Goal: Information Seeking & Learning: Learn about a topic

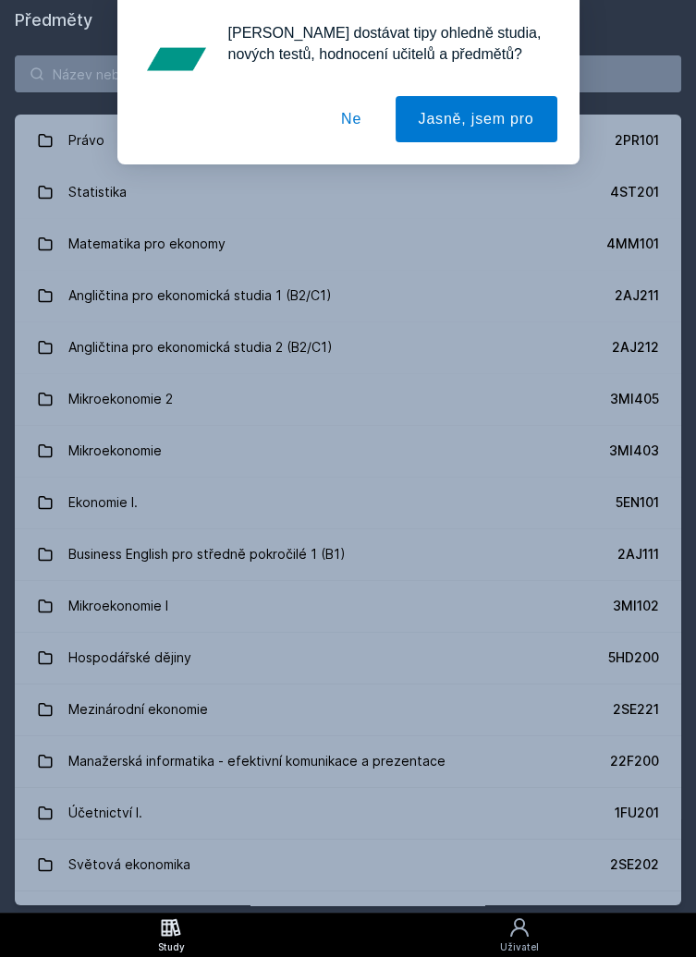
click at [101, 69] on div "[PERSON_NAME] dostávat tipy ohledně studia, nových testů, hodnocení učitelů a p…" at bounding box center [348, 82] width 696 height 164
click at [365, 97] on button "Ne" at bounding box center [351, 119] width 67 height 46
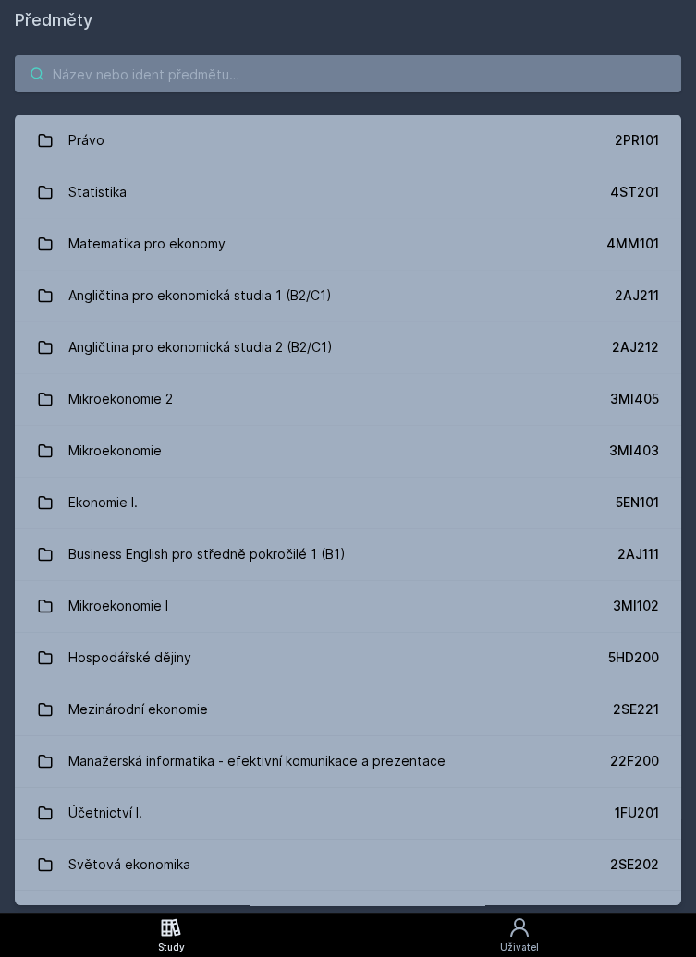
click at [115, 67] on input "search" at bounding box center [348, 73] width 666 height 37
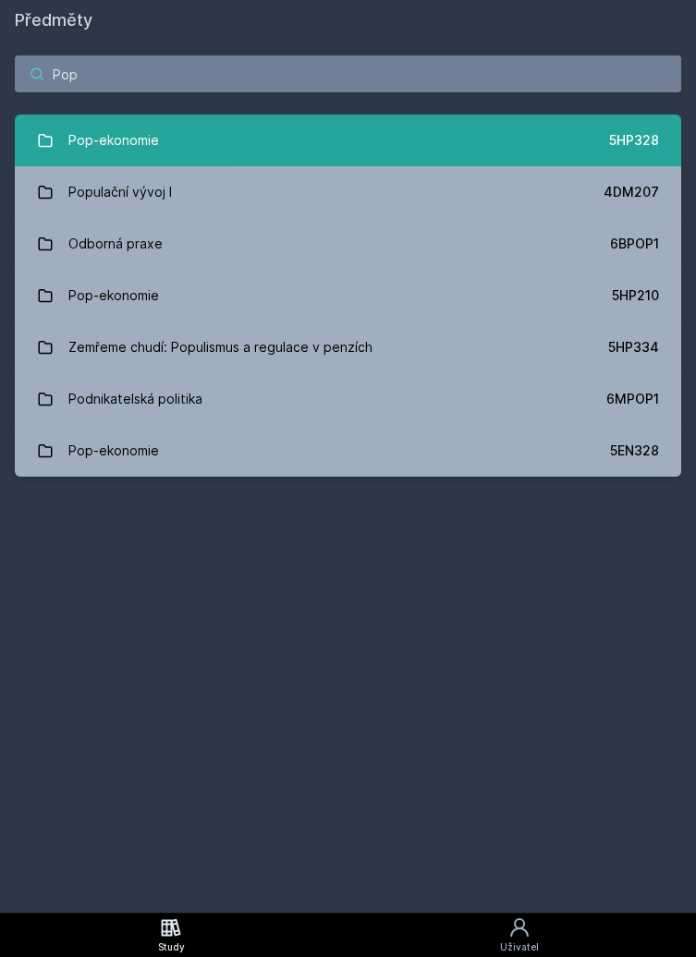
type input "Pop"
click at [90, 139] on div "Pop-ekonomie" at bounding box center [113, 140] width 91 height 37
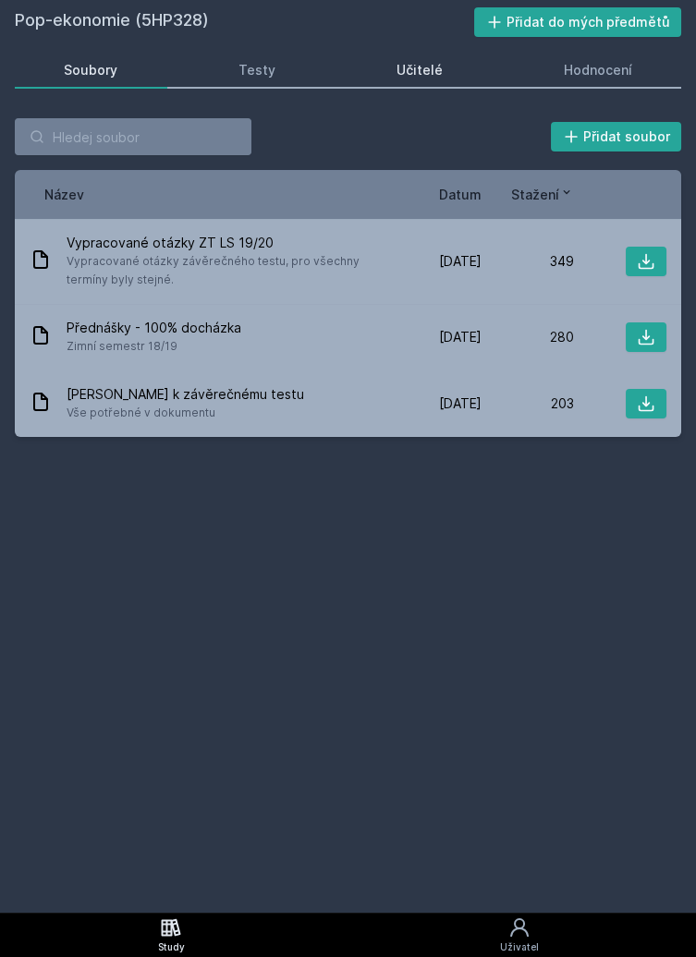
click at [416, 77] on div "Učitelé" at bounding box center [419, 70] width 46 height 18
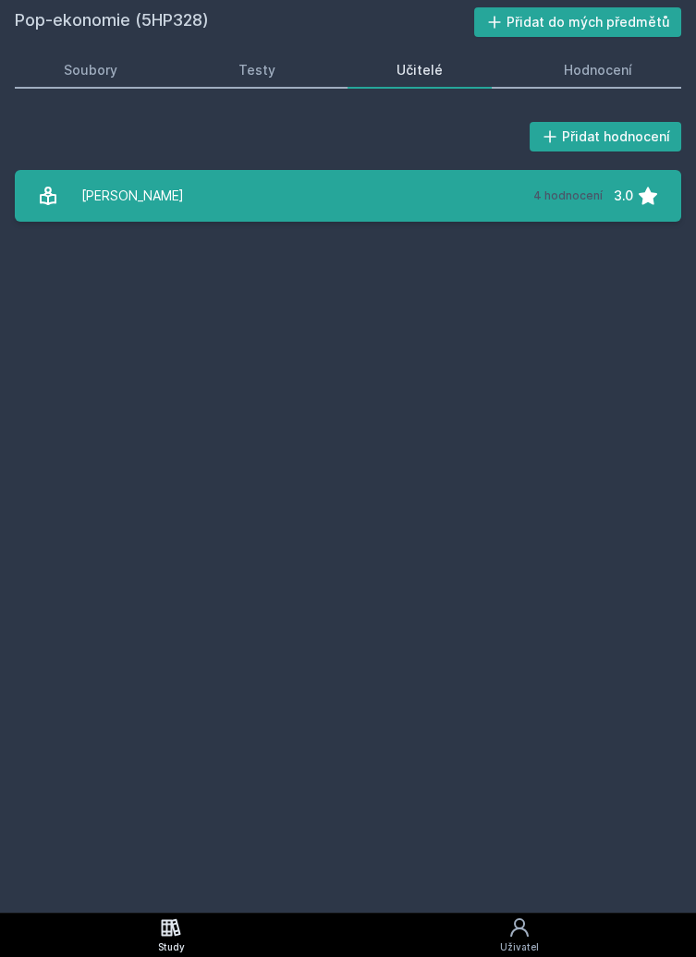
click at [552, 208] on div "4 hodnocení 3.0" at bounding box center [590, 195] width 137 height 37
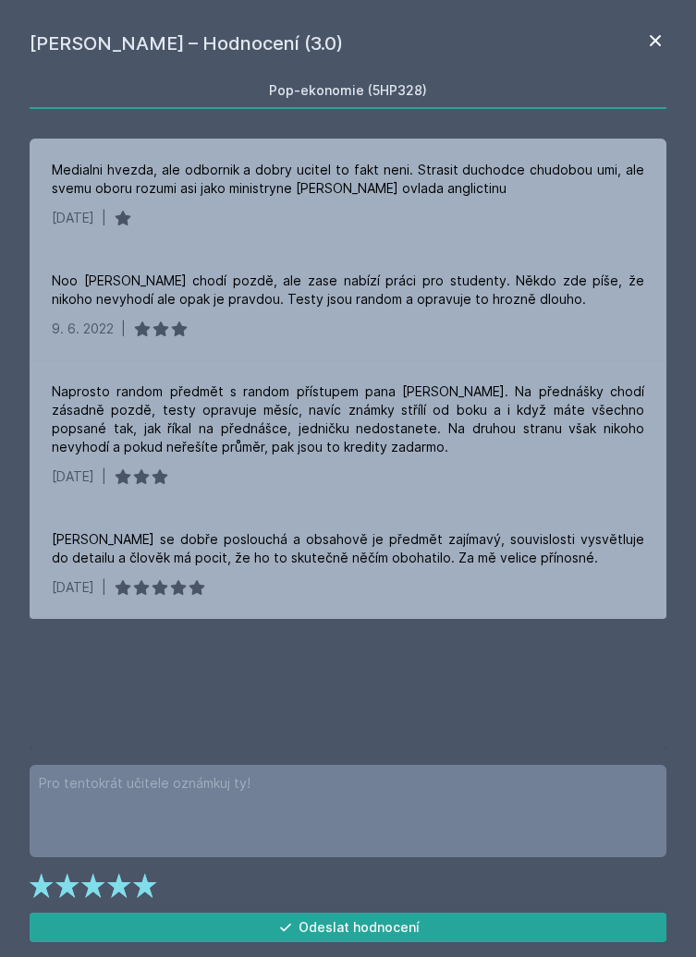
click at [648, 42] on icon at bounding box center [655, 41] width 22 height 22
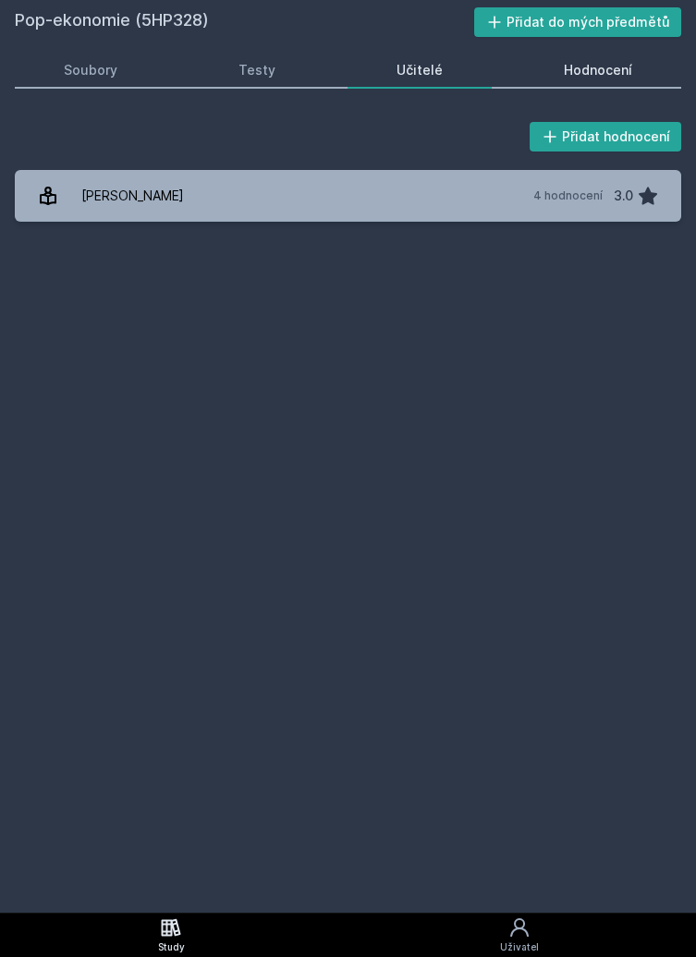
click at [603, 67] on div "Hodnocení" at bounding box center [598, 70] width 68 height 18
